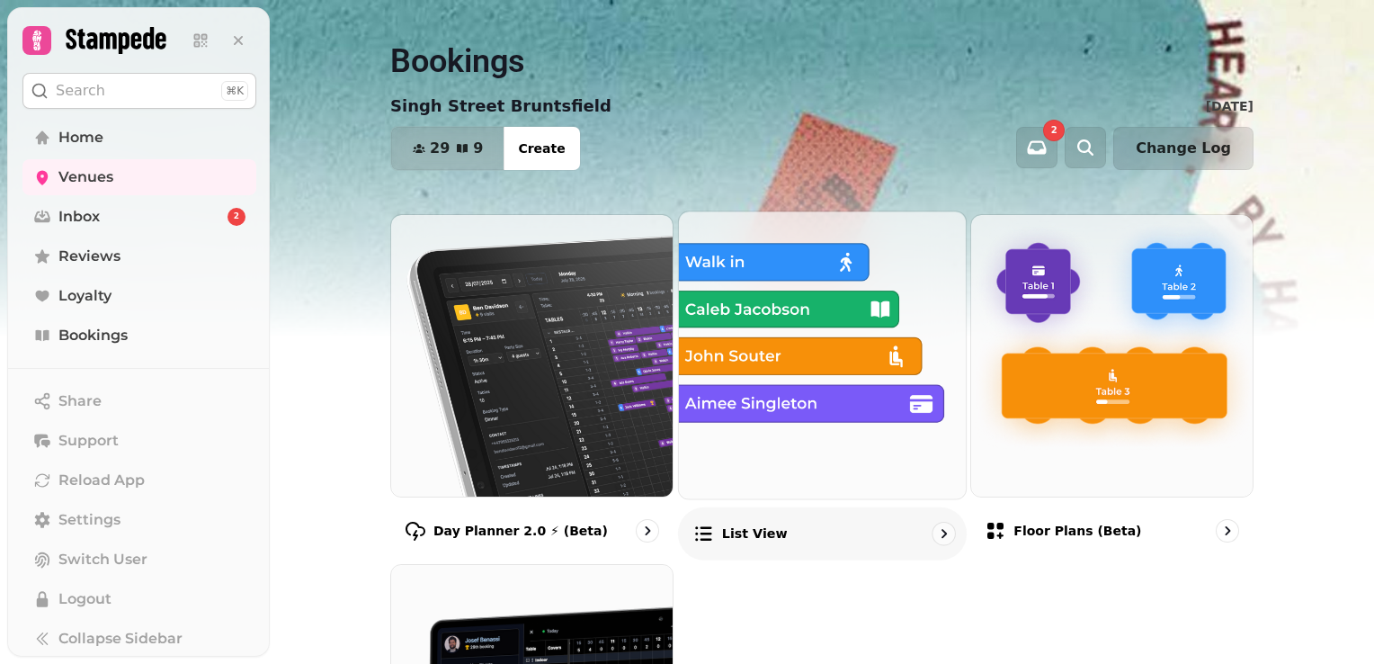
click at [793, 313] on img at bounding box center [823, 355] width 316 height 316
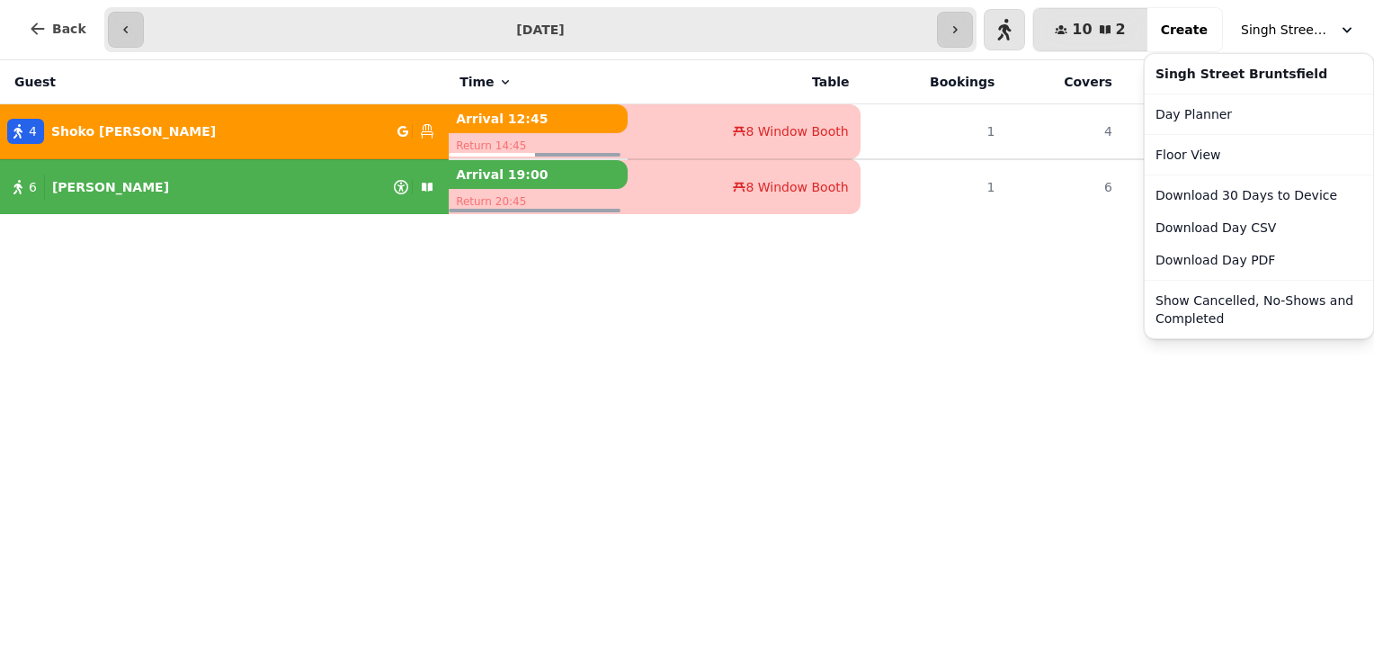
click at [1283, 35] on span "Singh Street Bruntsfield" at bounding box center [1286, 30] width 90 height 18
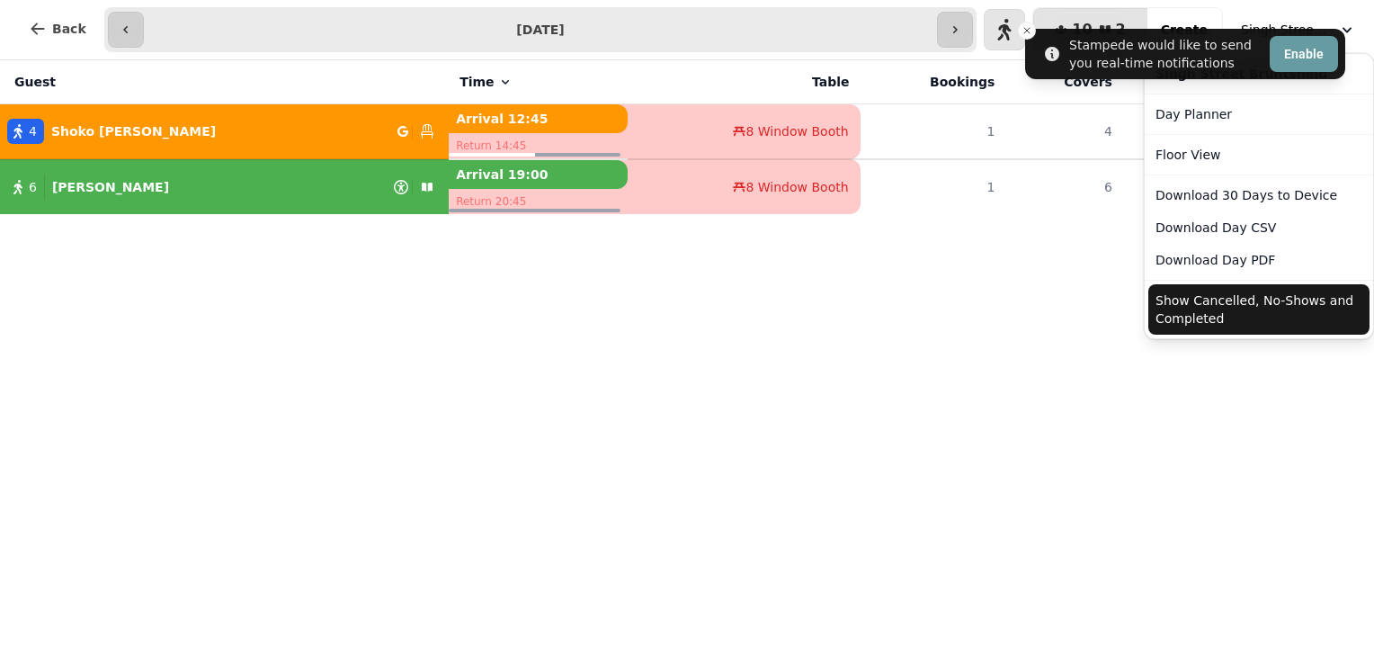
click at [1253, 312] on button "Show Cancelled, No-Shows and Completed" at bounding box center [1259, 309] width 221 height 50
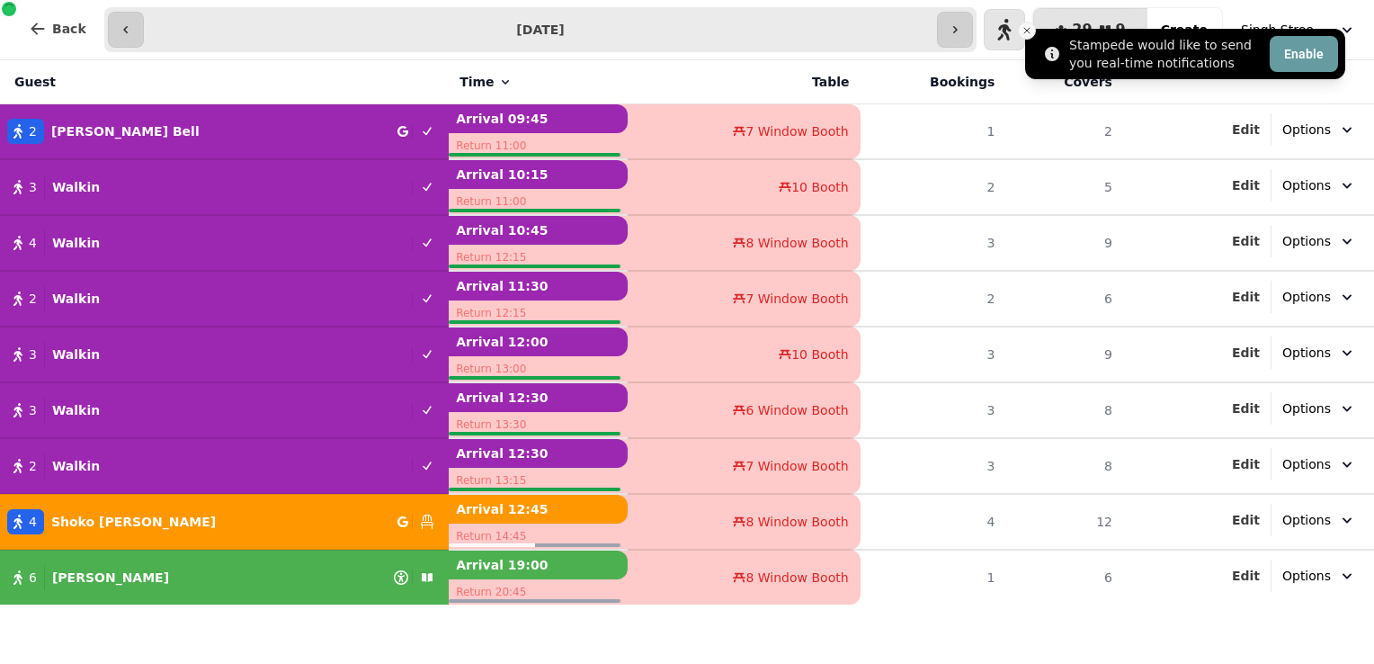
click at [1025, 31] on icon "Close toast" at bounding box center [1027, 30] width 11 height 11
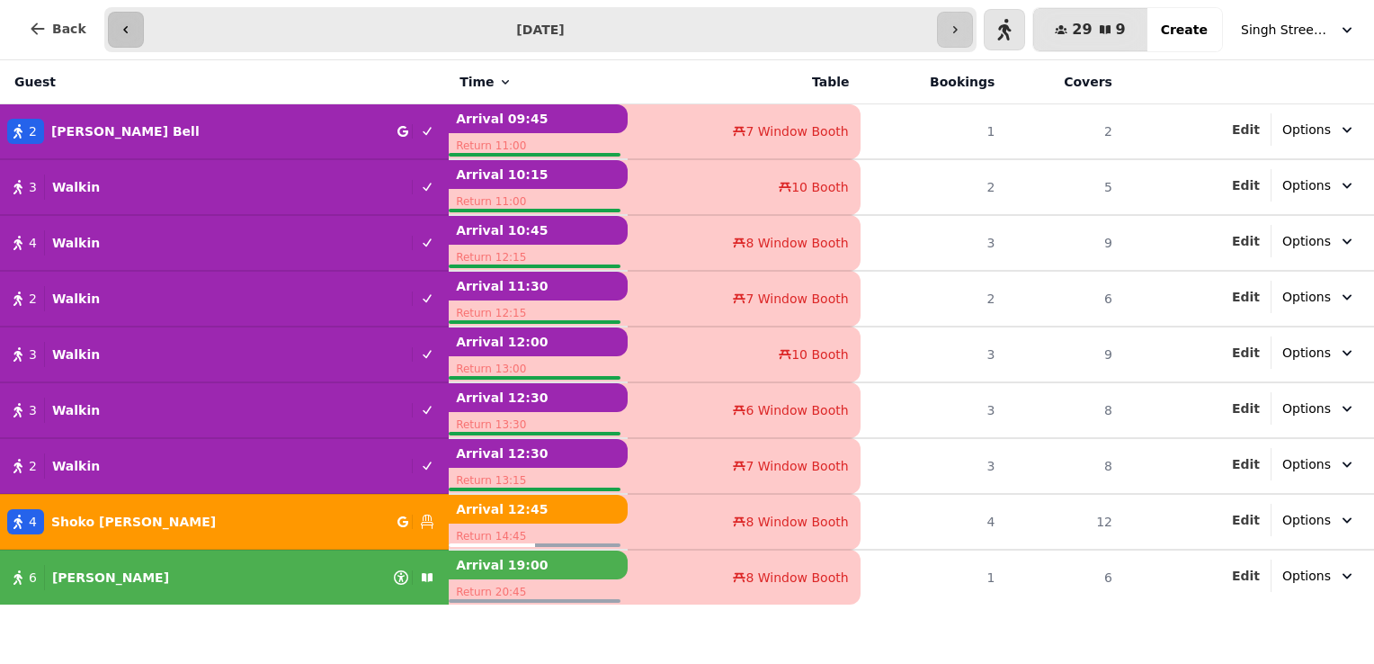
click at [113, 18] on button "button" at bounding box center [126, 30] width 36 height 36
type input "**********"
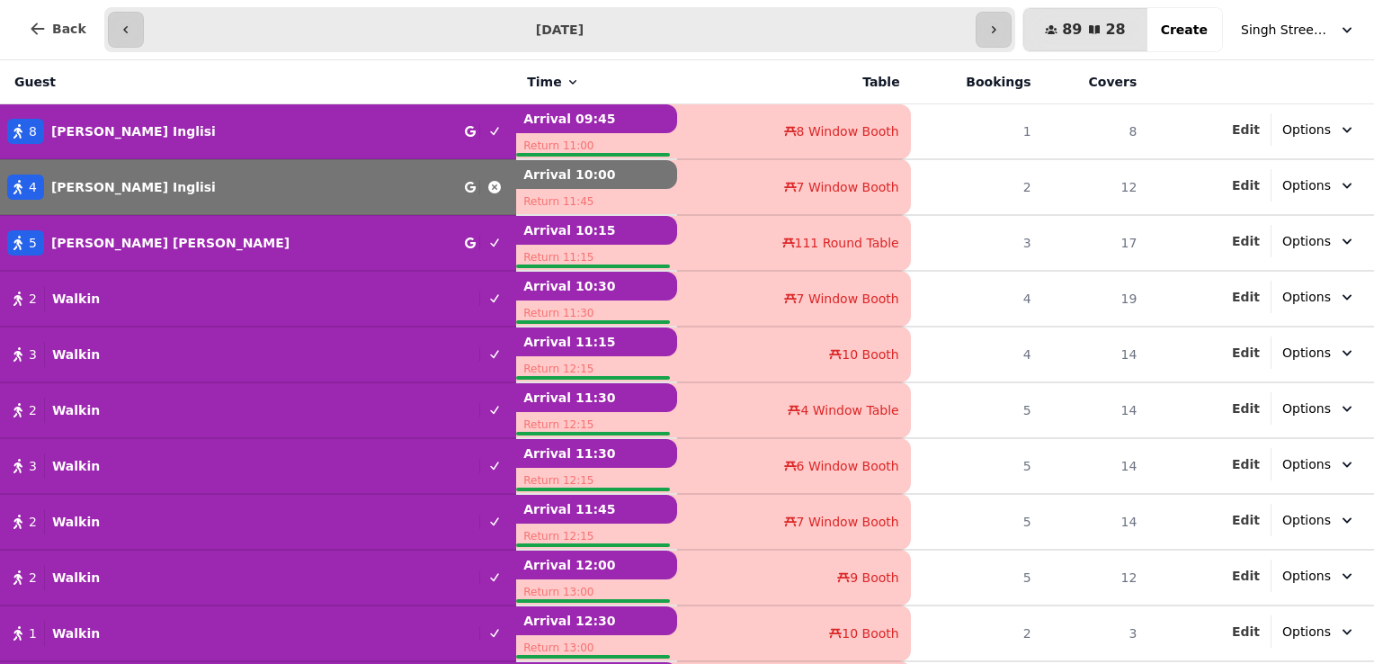
scroll to position [83, 0]
